Goal: Information Seeking & Learning: Learn about a topic

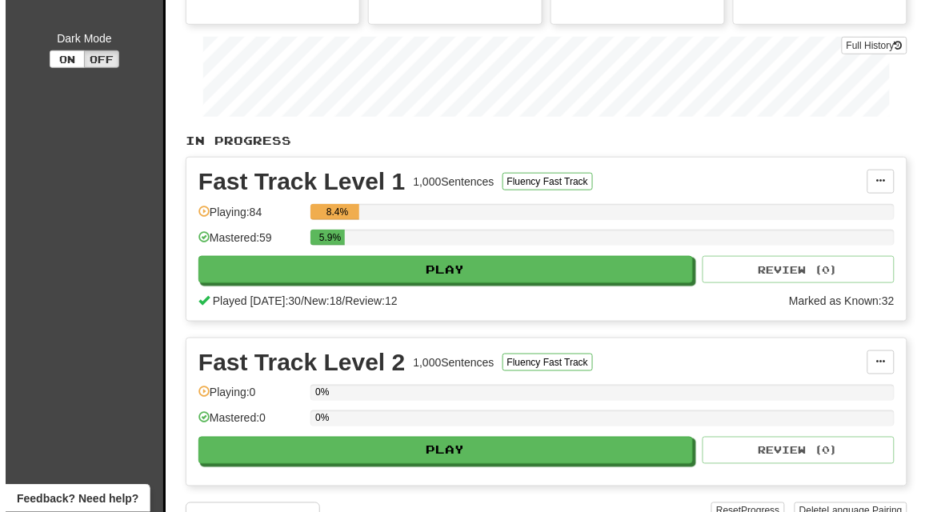
scroll to position [243, 0]
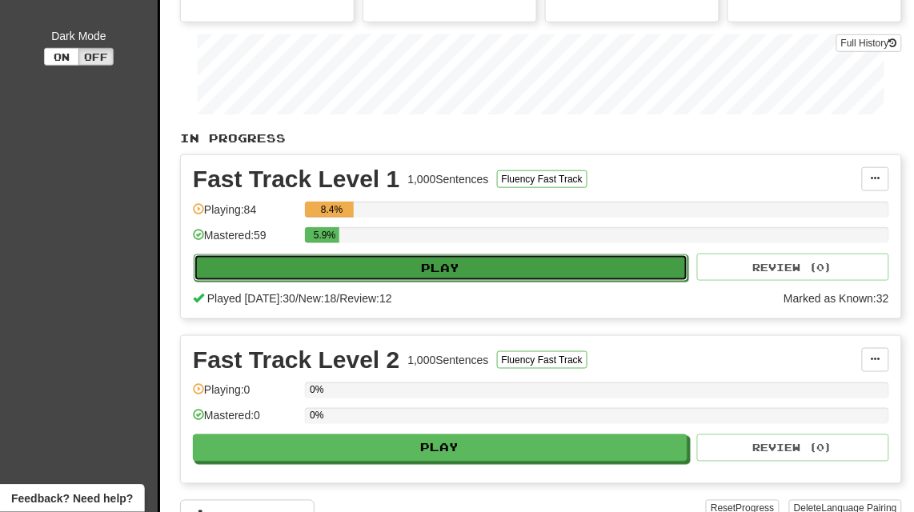
click at [454, 271] on button "Play" at bounding box center [441, 268] width 495 height 27
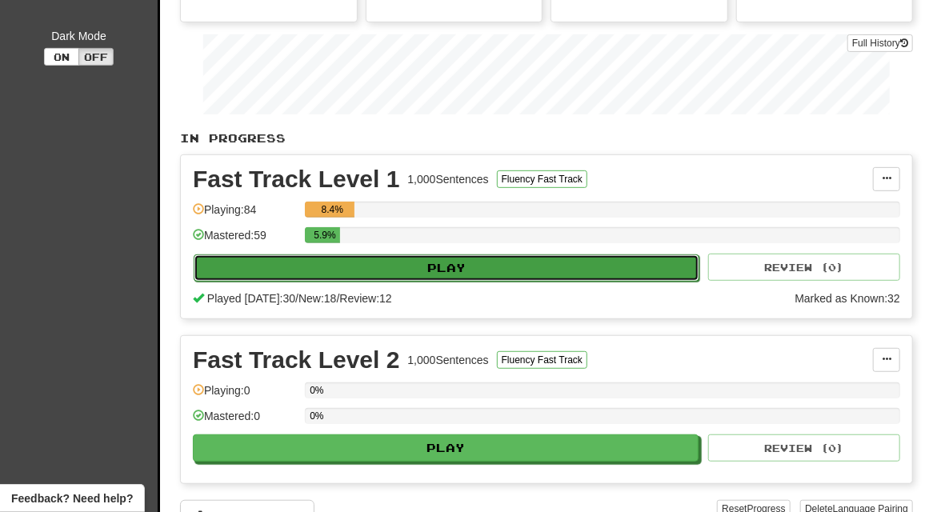
select select "**"
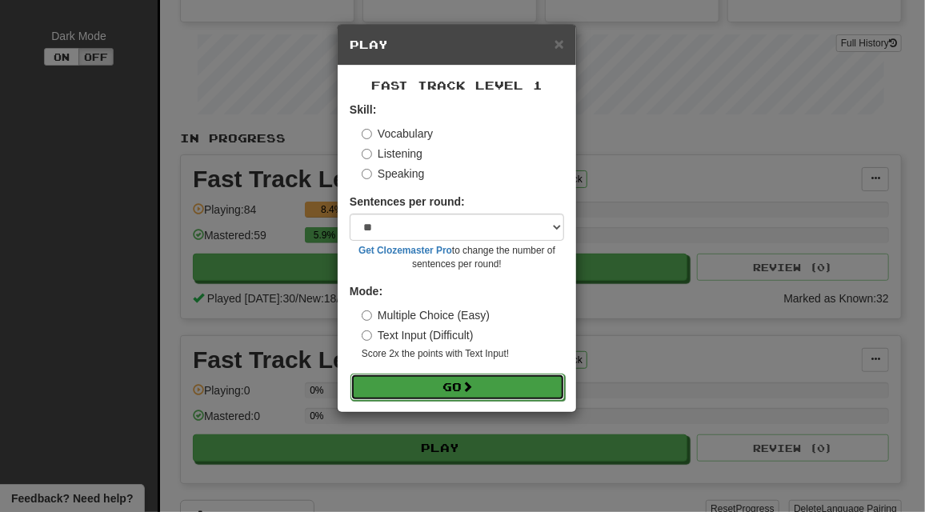
click at [469, 383] on span at bounding box center [467, 386] width 11 height 11
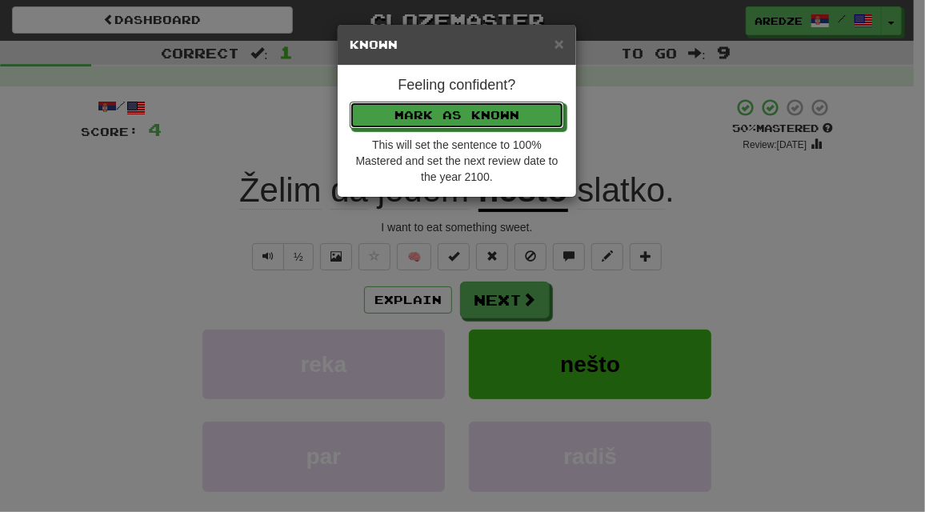
click at [350, 102] on button "Mark as Known" at bounding box center [457, 115] width 214 height 27
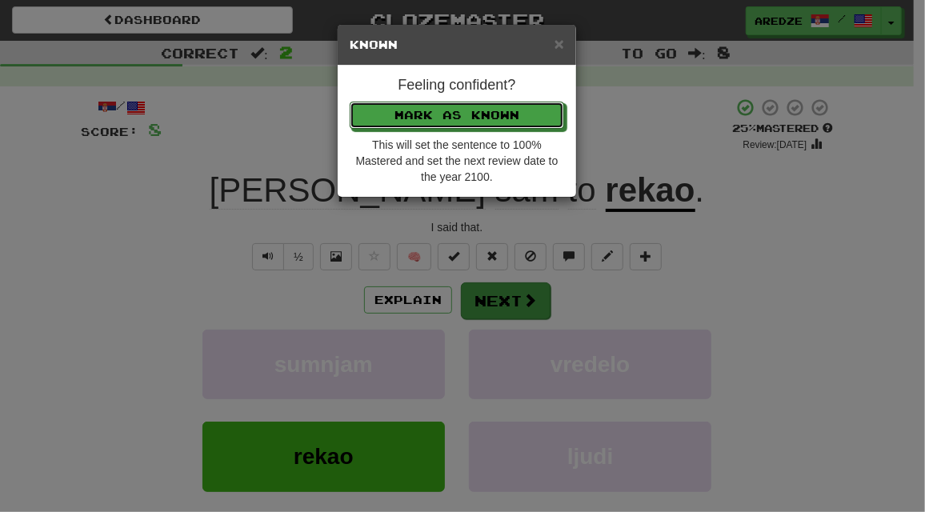
click at [350, 102] on button "Mark as Known" at bounding box center [457, 115] width 214 height 27
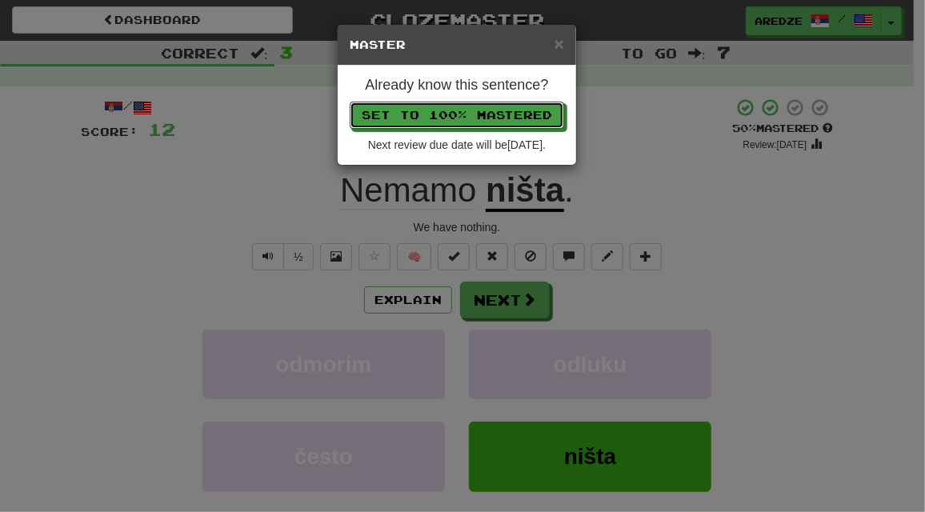
click at [350, 102] on button "Set to 100% Mastered" at bounding box center [457, 115] width 214 height 27
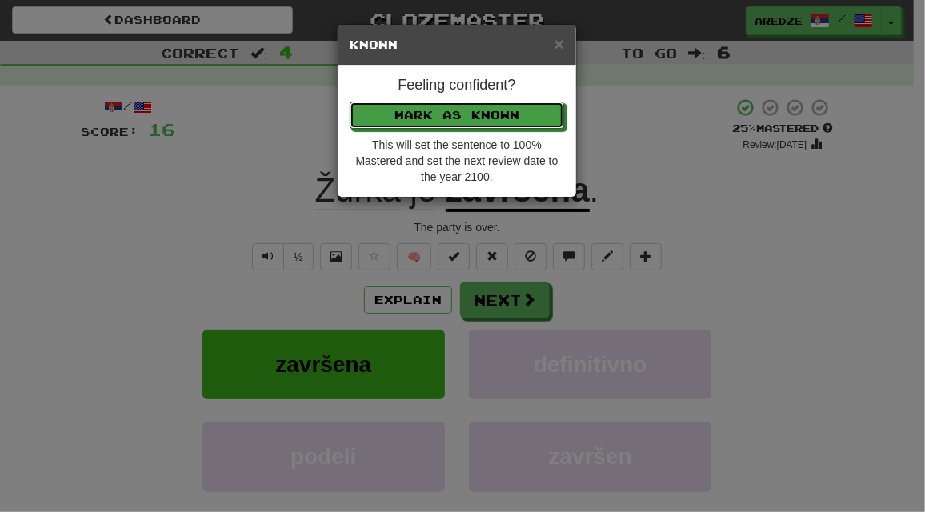
click at [350, 102] on button "Mark as Known" at bounding box center [457, 115] width 214 height 27
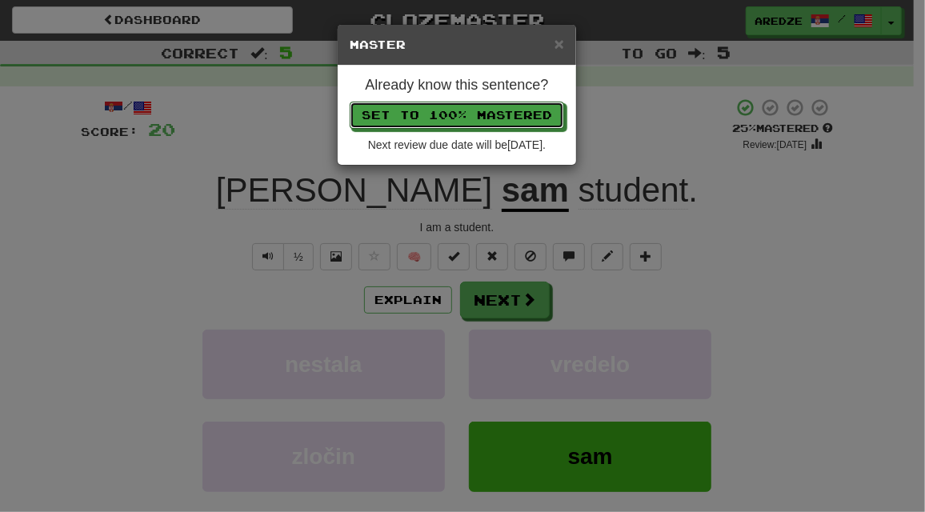
click at [350, 102] on button "Set to 100% Mastered" at bounding box center [457, 115] width 214 height 27
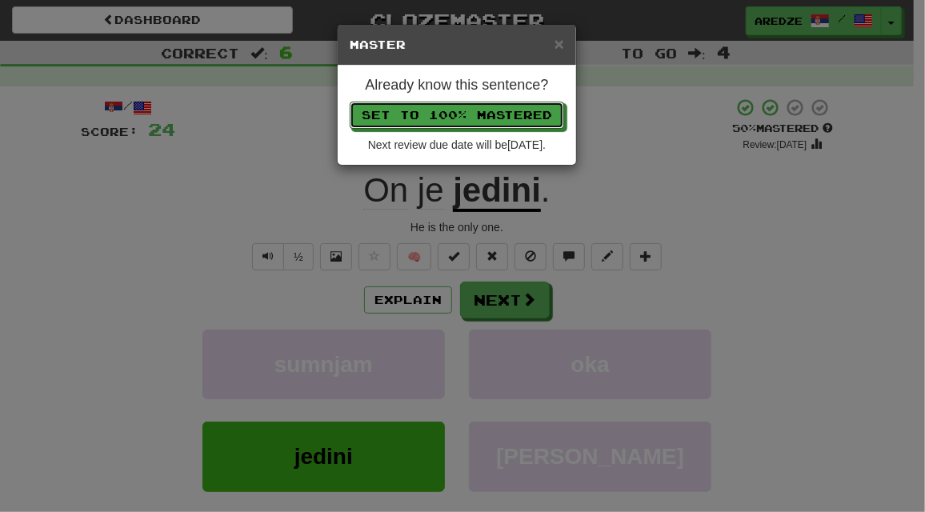
click at [350, 102] on button "Set to 100% Mastered" at bounding box center [457, 115] width 214 height 27
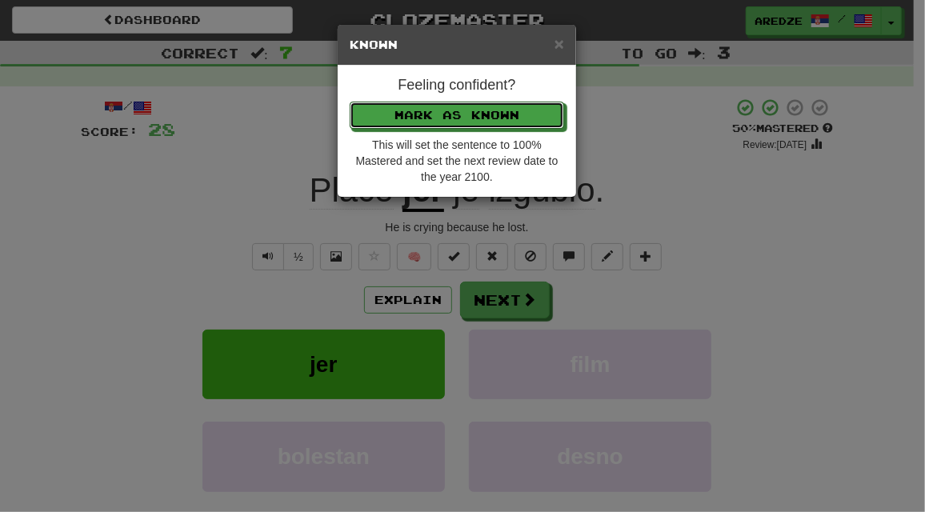
click at [350, 102] on button "Mark as Known" at bounding box center [457, 115] width 214 height 27
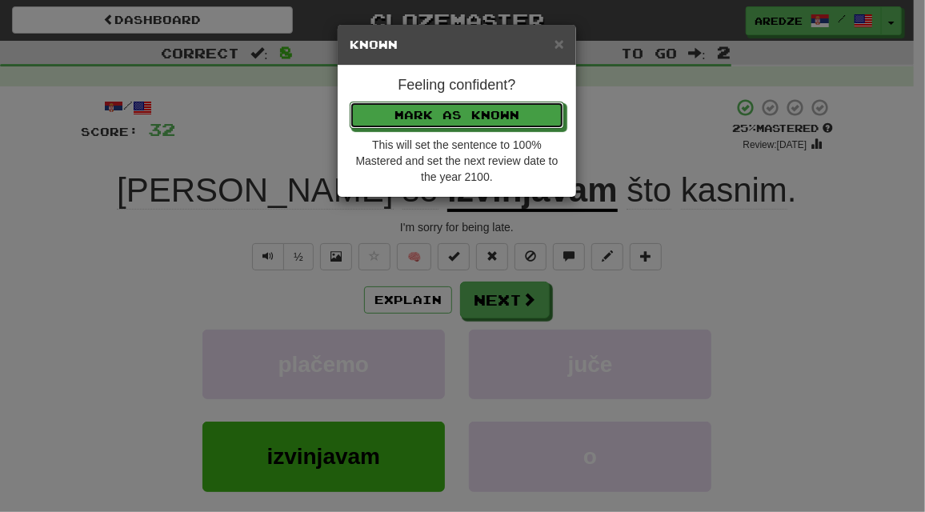
click at [350, 102] on button "Mark as Known" at bounding box center [457, 115] width 214 height 27
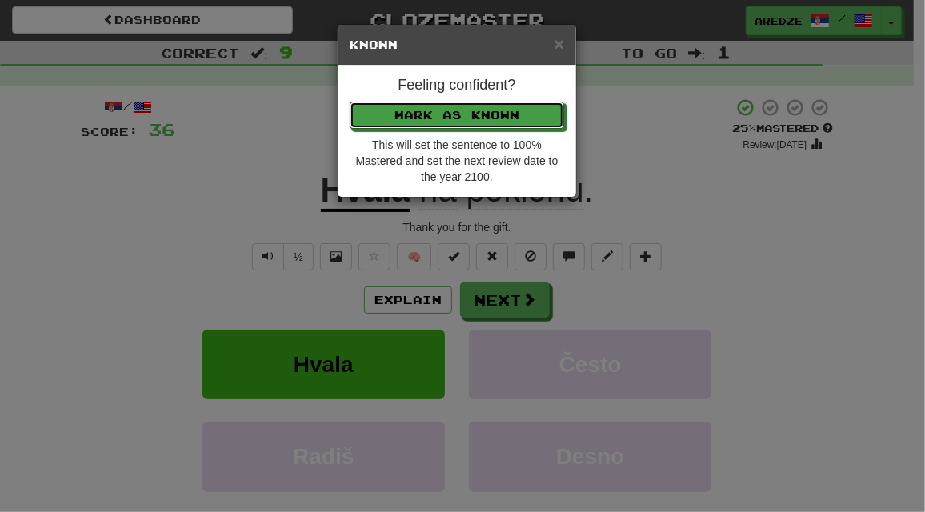
click at [350, 102] on button "Mark as Known" at bounding box center [457, 115] width 214 height 27
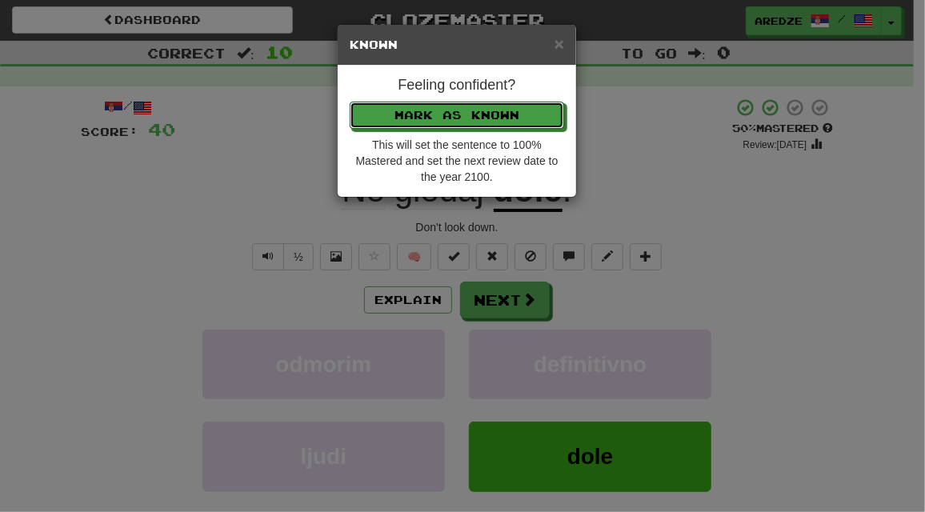
click at [350, 102] on button "Mark as Known" at bounding box center [457, 115] width 214 height 27
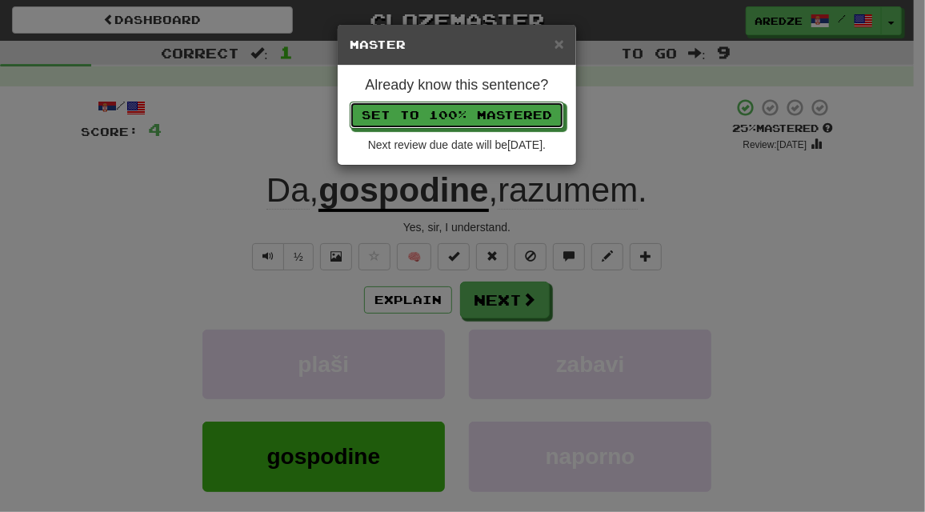
click at [350, 102] on button "Set to 100% Mastered" at bounding box center [457, 115] width 214 height 27
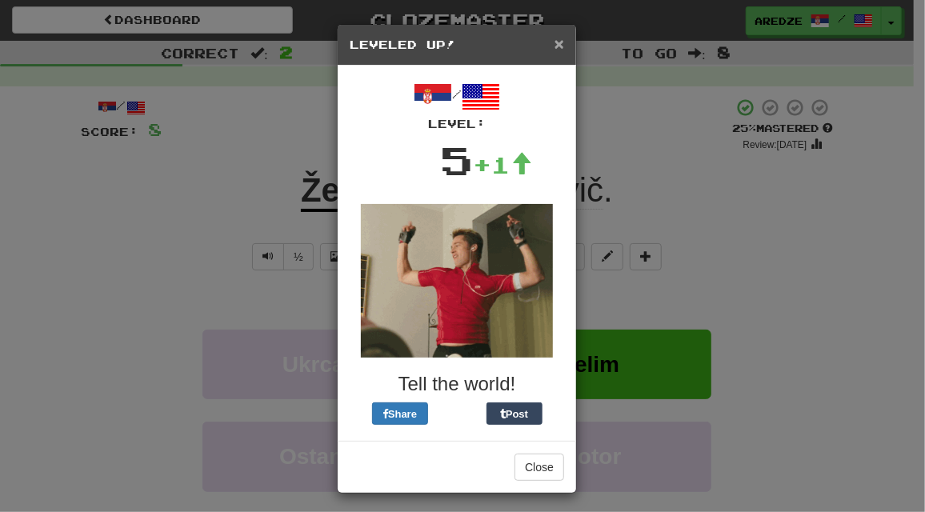
click at [555, 45] on span "×" at bounding box center [560, 43] width 10 height 18
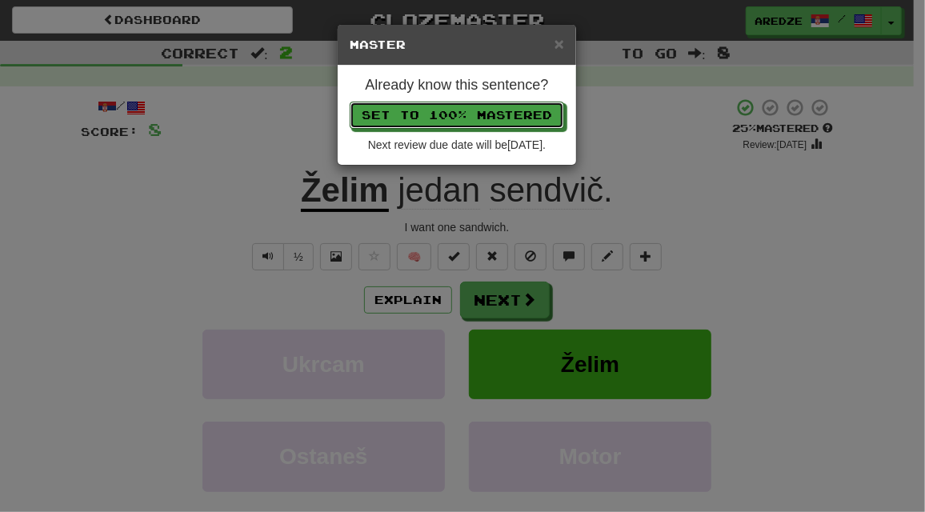
click at [350, 102] on button "Set to 100% Mastered" at bounding box center [457, 115] width 214 height 27
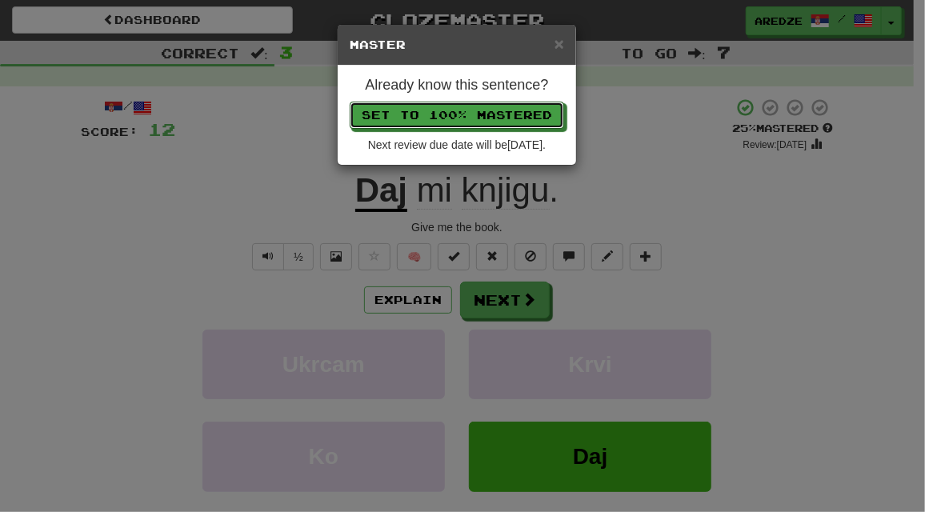
click at [350, 102] on button "Set to 100% Mastered" at bounding box center [457, 115] width 214 height 27
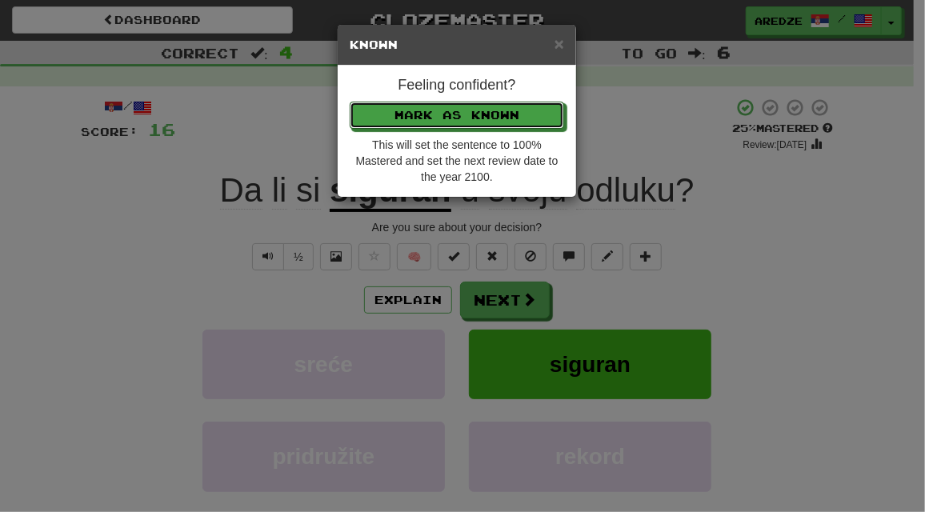
click at [350, 102] on button "Mark as Known" at bounding box center [457, 115] width 214 height 27
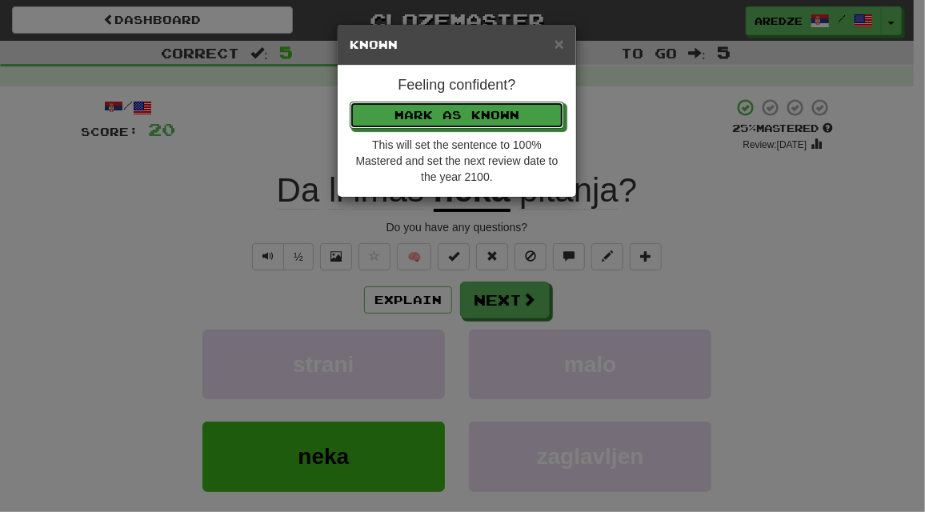
click at [350, 102] on button "Mark as Known" at bounding box center [457, 115] width 214 height 27
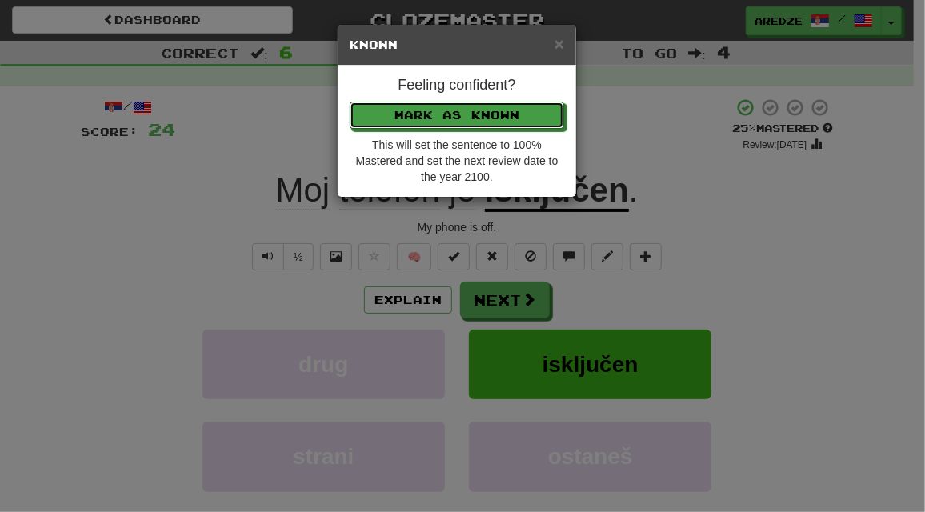
click at [350, 102] on button "Mark as Known" at bounding box center [457, 115] width 214 height 27
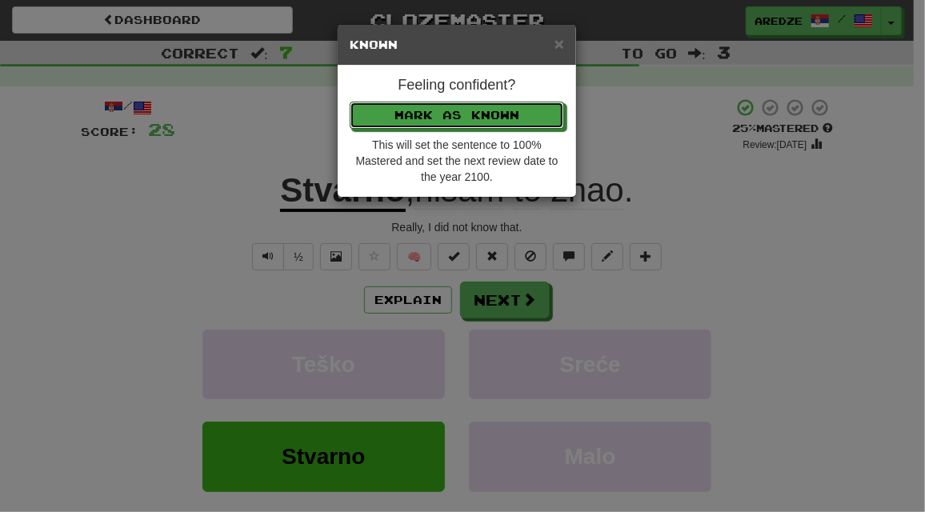
click at [350, 102] on button "Mark as Known" at bounding box center [457, 115] width 214 height 27
